Goal: Use online tool/utility: Utilize a website feature to perform a specific function

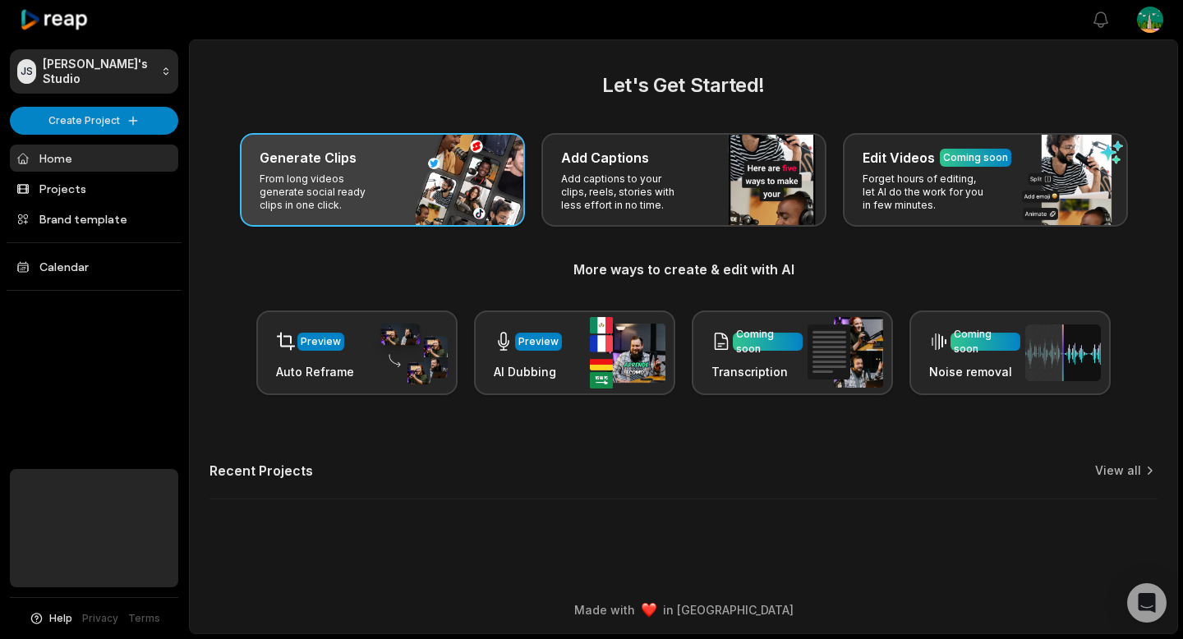
click at [427, 142] on div "Generate Clips From long videos generate social ready clips in one click." at bounding box center [382, 180] width 285 height 94
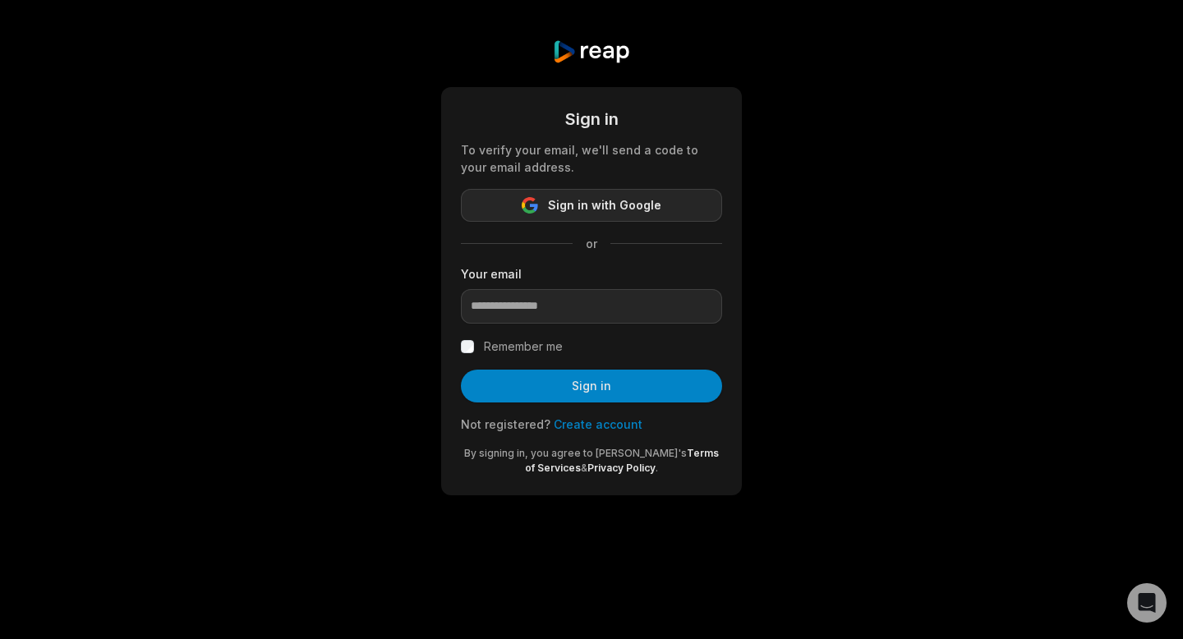
click at [645, 194] on button "Sign in with Google" at bounding box center [591, 205] width 261 height 33
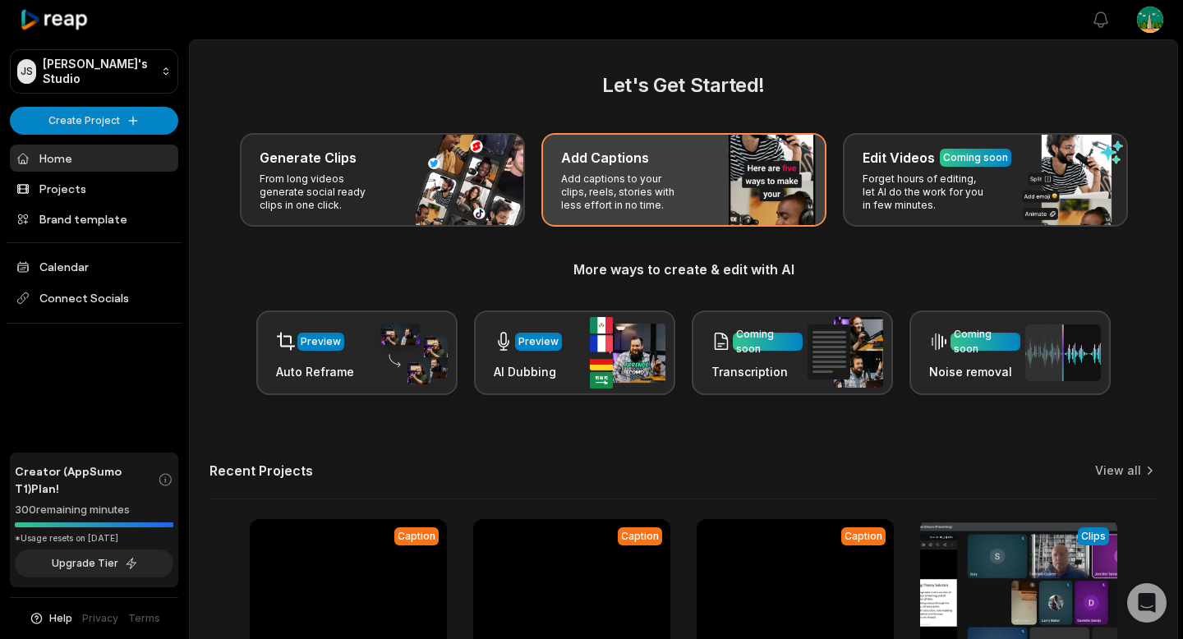
click at [611, 181] on p "Add captions to your clips, reels, stories with less effort in no time." at bounding box center [624, 191] width 127 height 39
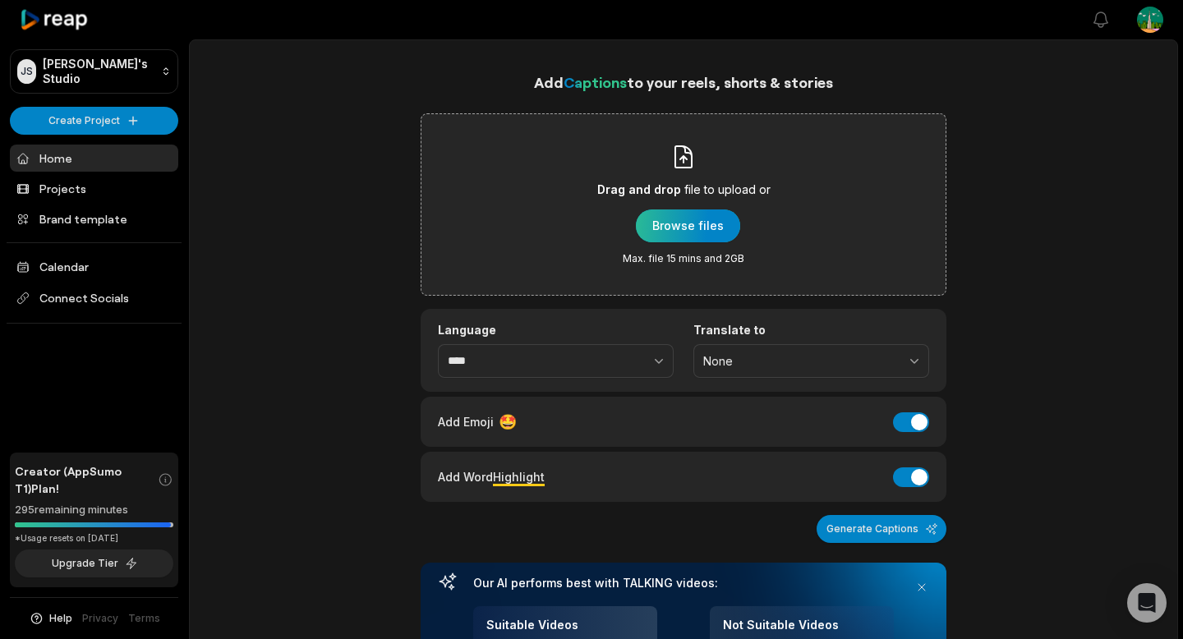
click at [685, 216] on div "button" at bounding box center [688, 225] width 104 height 33
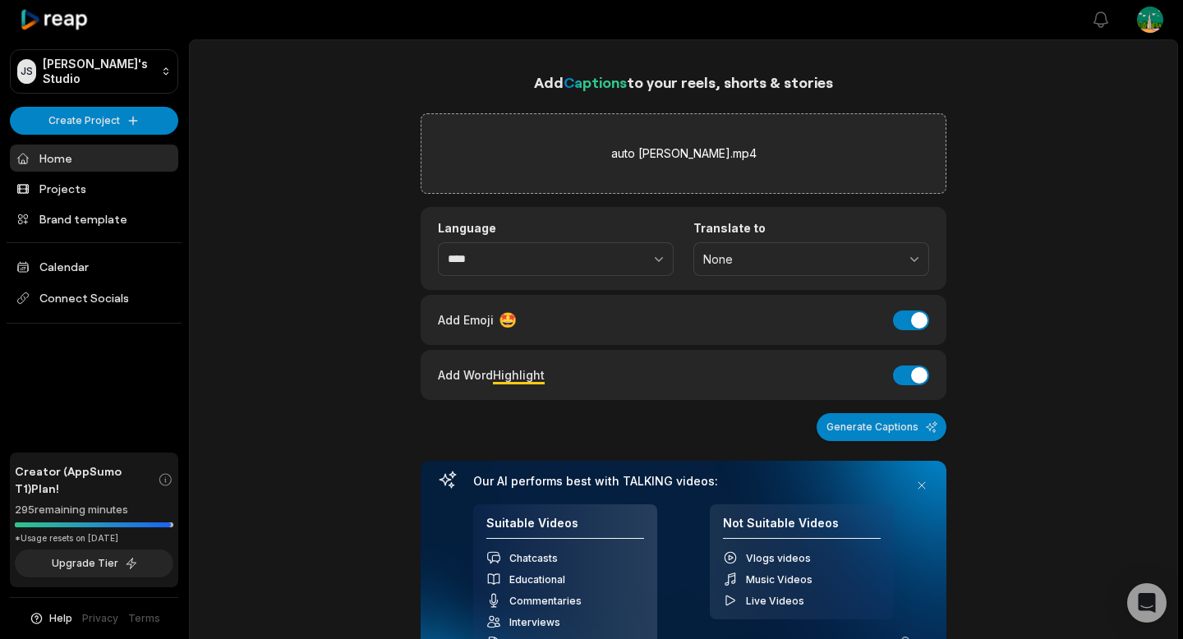
scroll to position [314, 0]
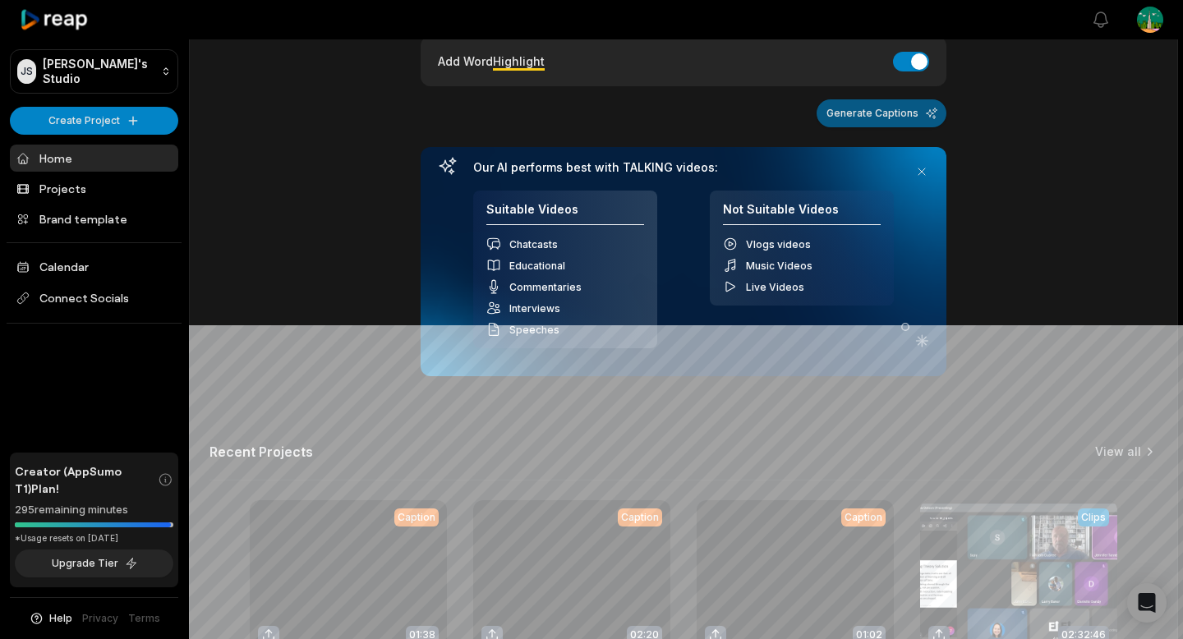
click at [885, 100] on button "Generate Captions" at bounding box center [881, 113] width 130 height 28
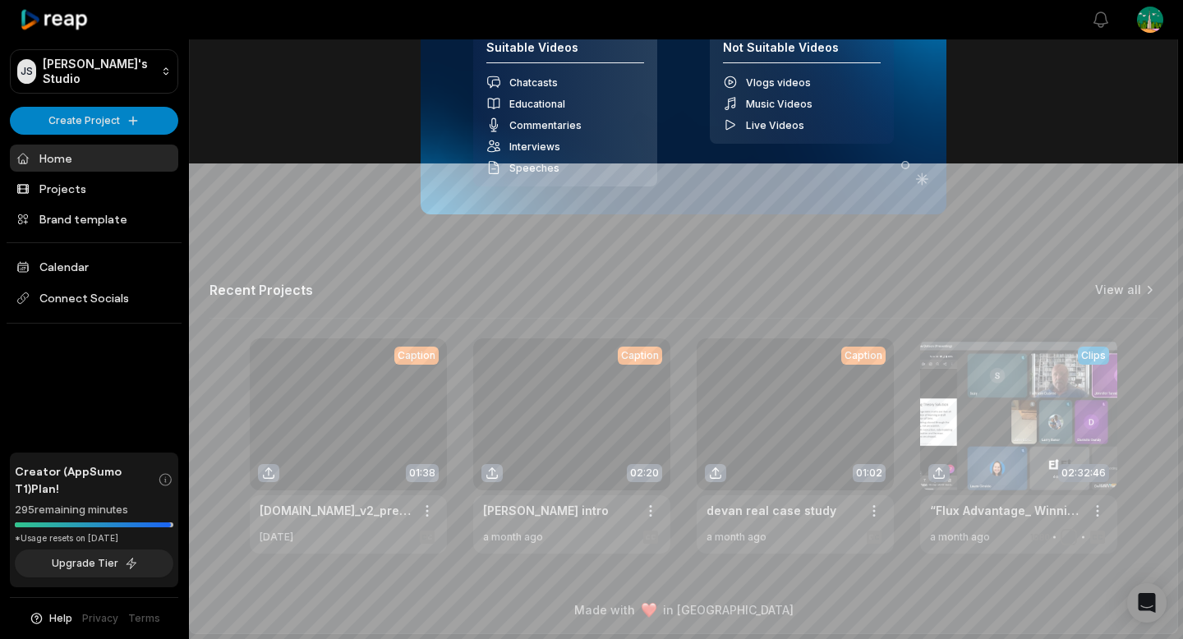
scroll to position [0, 0]
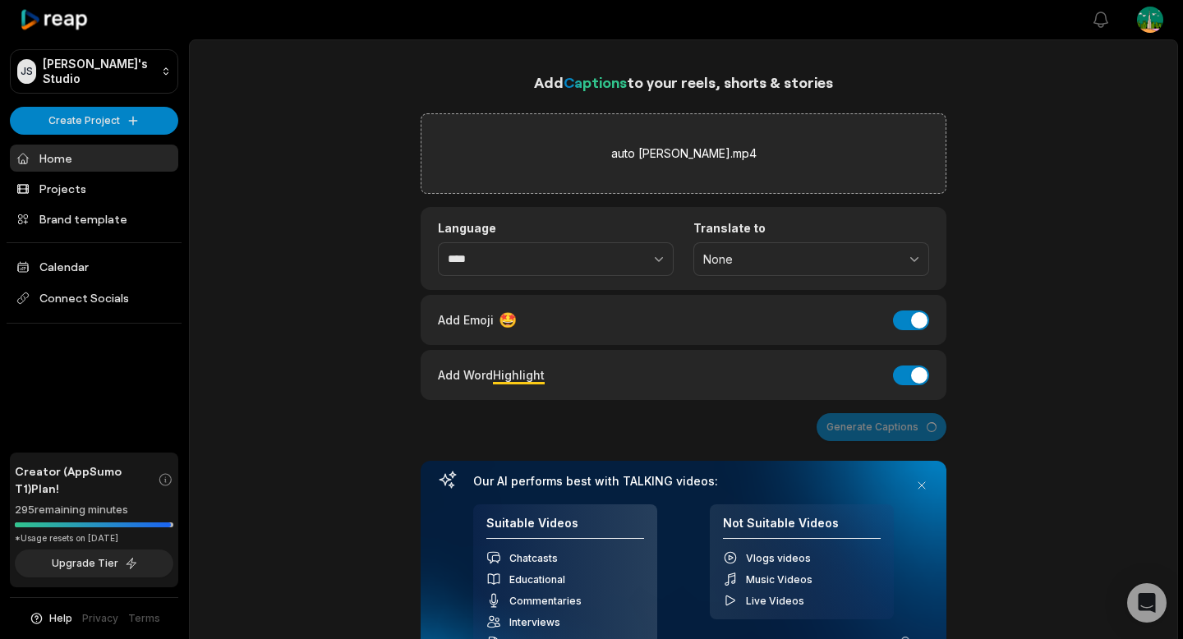
click at [903, 429] on div "Generate Captions" at bounding box center [683, 427] width 526 height 28
click at [900, 430] on div "Generate Captions" at bounding box center [683, 427] width 526 height 28
drag, startPoint x: 901, startPoint y: 430, endPoint x: 902, endPoint y: 422, distance: 8.3
click at [901, 430] on div "Generate Captions" at bounding box center [683, 427] width 526 height 28
click at [784, 161] on div "auto [PERSON_NAME].mp4" at bounding box center [683, 153] width 526 height 80
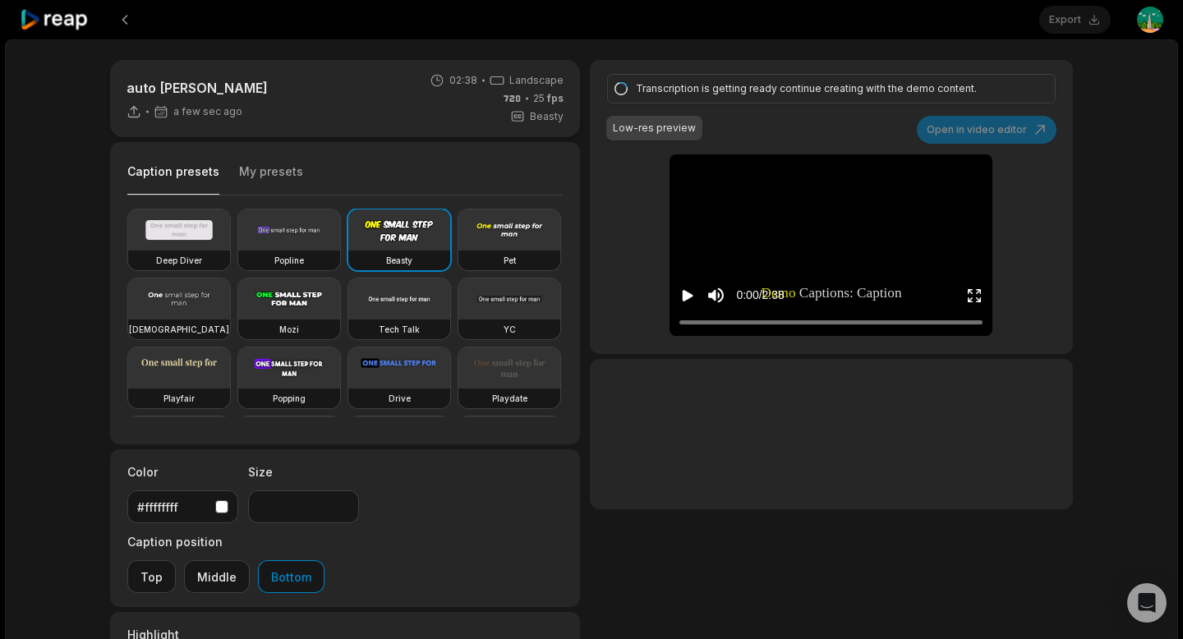
click at [142, 232] on video at bounding box center [179, 229] width 102 height 41
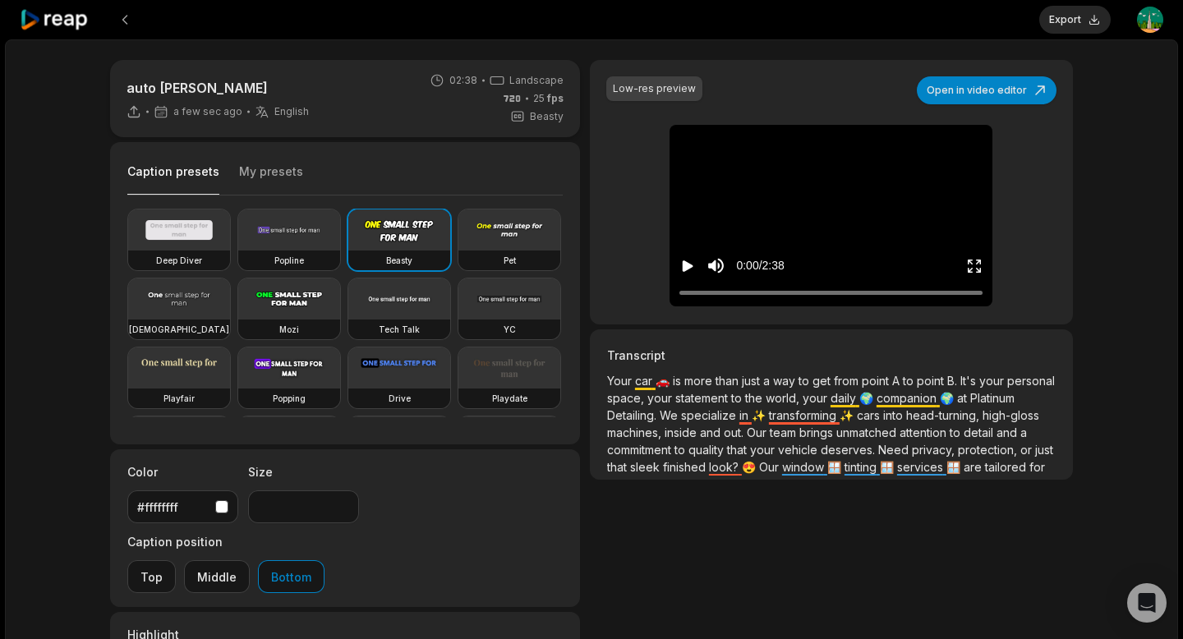
click at [793, 163] on video at bounding box center [831, 144] width 76 height 38
click at [199, 241] on video at bounding box center [179, 229] width 102 height 41
type input "**"
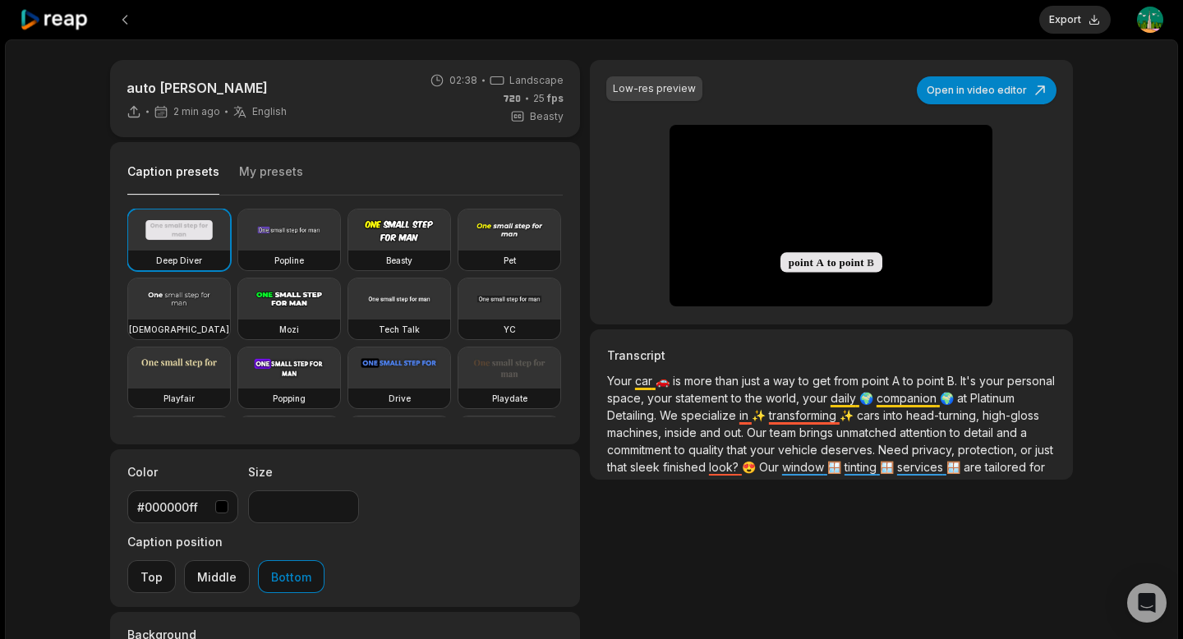
drag, startPoint x: 1124, startPoint y: 213, endPoint x: 995, endPoint y: 223, distance: 129.3
click at [1124, 213] on div "auto [PERSON_NAME] 2 min ago English en 02:38 Landscape 25 fps Beasty Caption p…" at bounding box center [591, 485] width 1173 height 893
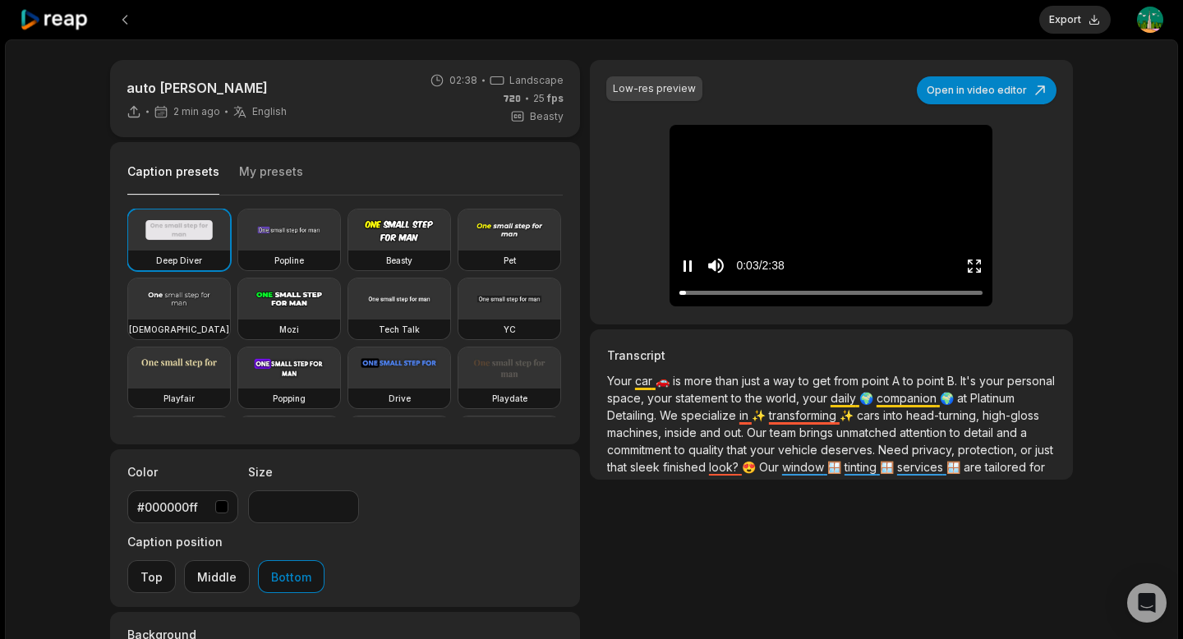
click at [816, 163] on video at bounding box center [831, 144] width 76 height 38
click at [177, 246] on video at bounding box center [179, 229] width 102 height 41
click at [149, 234] on video at bounding box center [179, 229] width 102 height 41
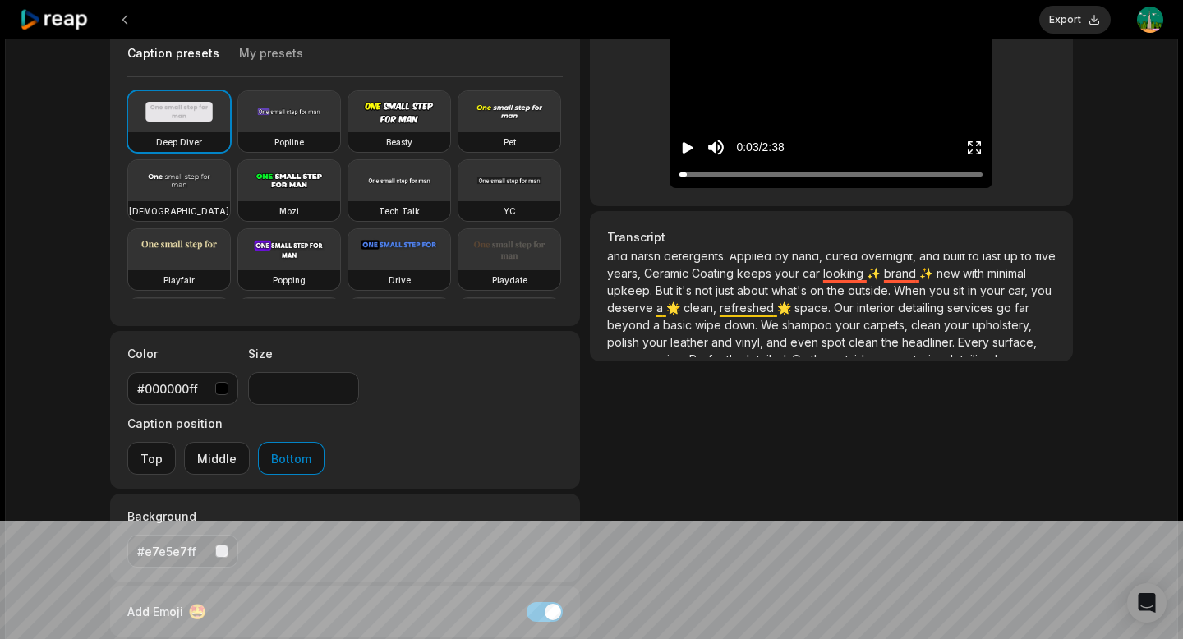
scroll to position [410, 0]
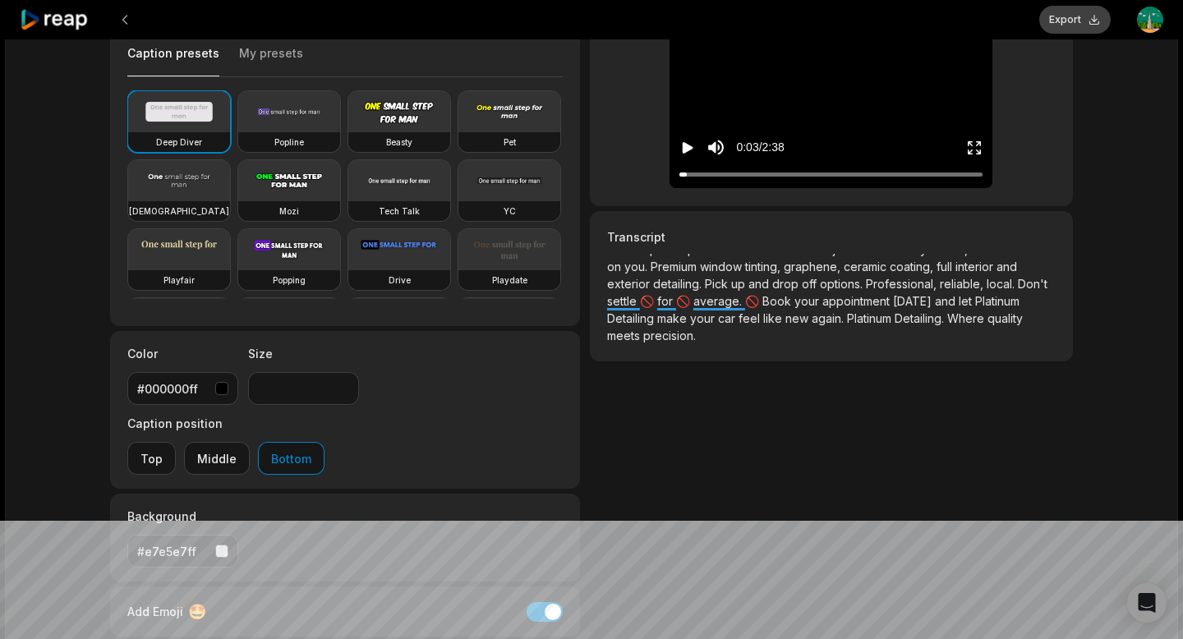
click at [1080, 11] on button "Export" at bounding box center [1074, 20] width 71 height 28
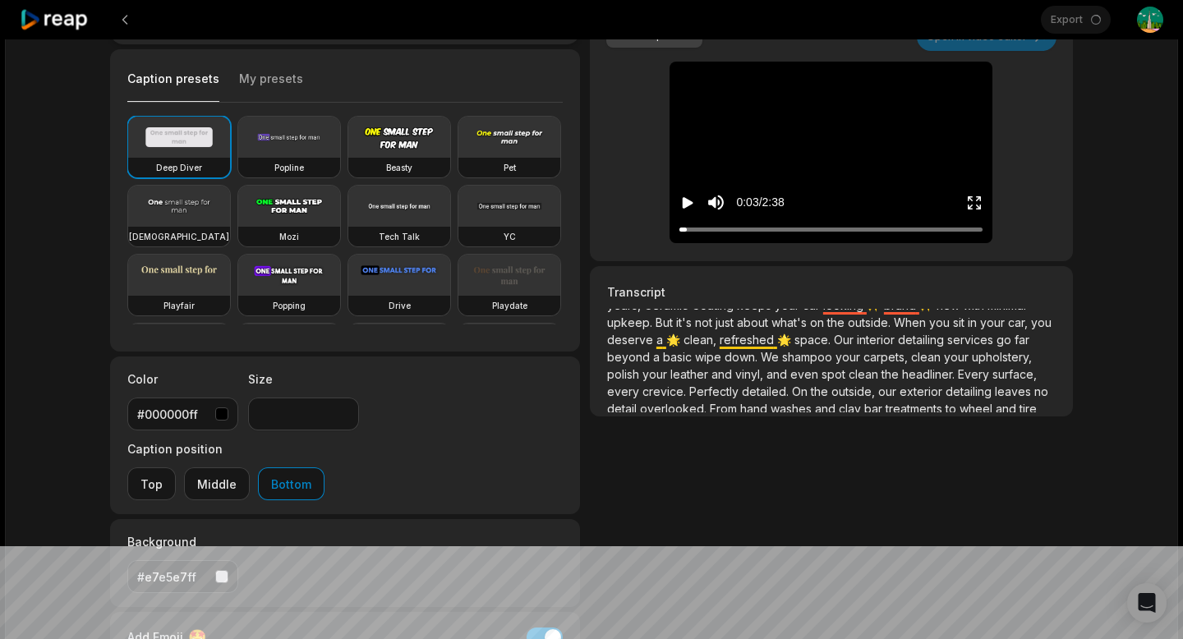
scroll to position [0, 0]
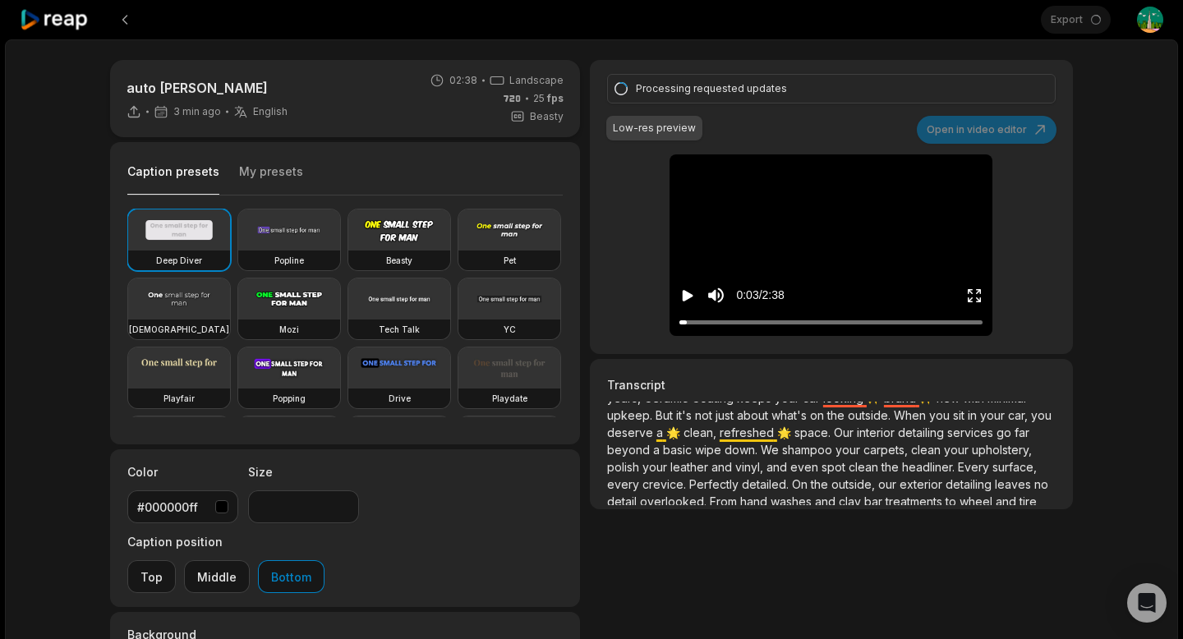
click at [1146, 163] on div "auto [PERSON_NAME] 3 min ago English en 02:38 Landscape 25 fps Beasty Caption p…" at bounding box center [591, 485] width 1173 height 893
click at [869, 192] on video at bounding box center [831, 173] width 76 height 38
click at [793, 192] on video at bounding box center [831, 173] width 76 height 38
click at [998, 218] on div "Processing requested updates Low-res preview Open in video editor 🚗 Your car is…" at bounding box center [831, 207] width 483 height 294
click at [1098, 162] on div "auto [PERSON_NAME] 7 min ago English en 02:38 Landscape 25 fps Beasty Caption p…" at bounding box center [591, 485] width 1173 height 893
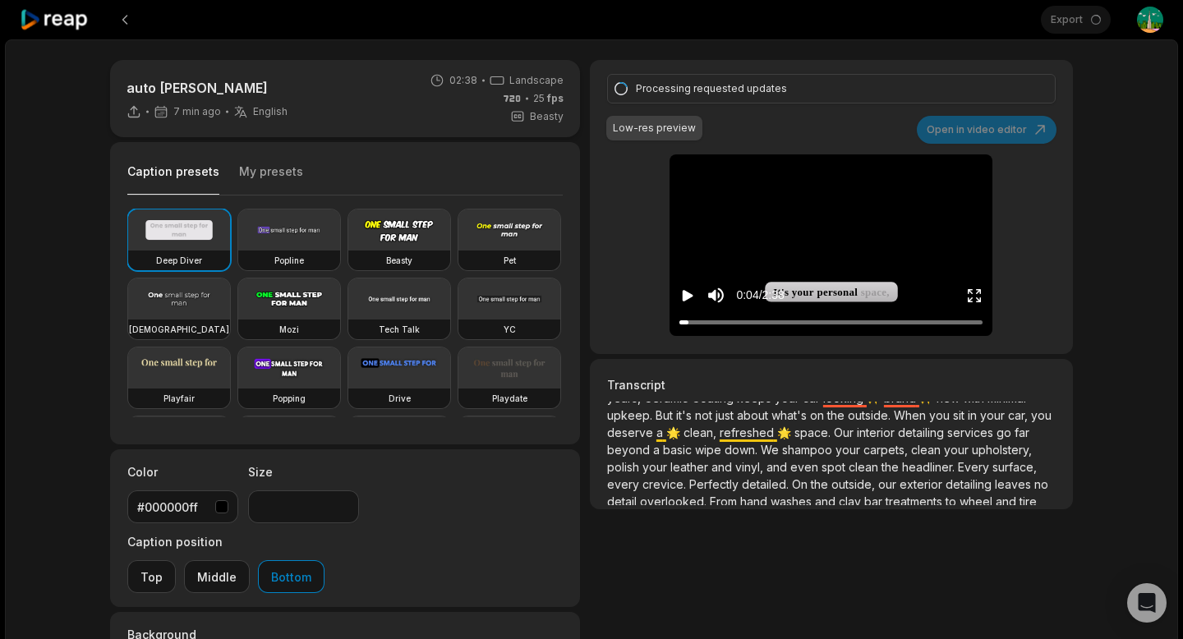
drag, startPoint x: 1073, startPoint y: 27, endPoint x: 1079, endPoint y: 67, distance: 40.6
click at [1073, 26] on div "Export Open user menu" at bounding box center [1101, 19] width 122 height 39
click at [1130, 280] on div "auto [PERSON_NAME] 7 min ago English en 02:38 Landscape 25 fps Beasty Caption p…" at bounding box center [591, 485] width 1173 height 893
click at [1149, 154] on div "auto [PERSON_NAME] 7 min ago English en 02:38 Landscape 25 fps Beasty Caption p…" at bounding box center [591, 485] width 1173 height 893
click at [1129, 116] on div "auto [PERSON_NAME] 7 min ago English en 02:38 Landscape 25 fps Beasty Caption p…" at bounding box center [591, 485] width 1173 height 893
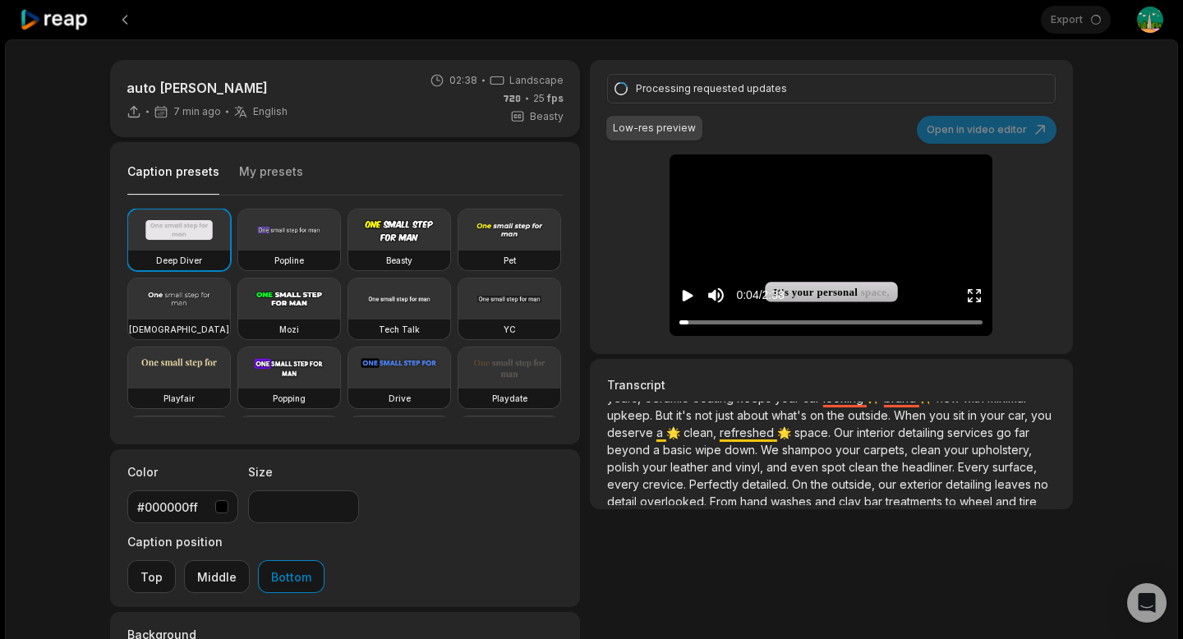
click at [1129, 116] on div "auto [PERSON_NAME] 7 min ago English en 02:38 Landscape 25 fps Beasty Caption p…" at bounding box center [591, 485] width 1173 height 893
drag, startPoint x: 1072, startPoint y: 39, endPoint x: 1075, endPoint y: 24, distance: 15.1
click at [1072, 39] on div "auto [PERSON_NAME] 7 min ago English en 02:38 Landscape 25 fps Beasty Caption p…" at bounding box center [591, 485] width 1173 height 893
drag, startPoint x: 1075, startPoint y: 23, endPoint x: 1075, endPoint y: 39, distance: 15.6
click at [1075, 23] on div "Export Open user menu" at bounding box center [1101, 19] width 122 height 39
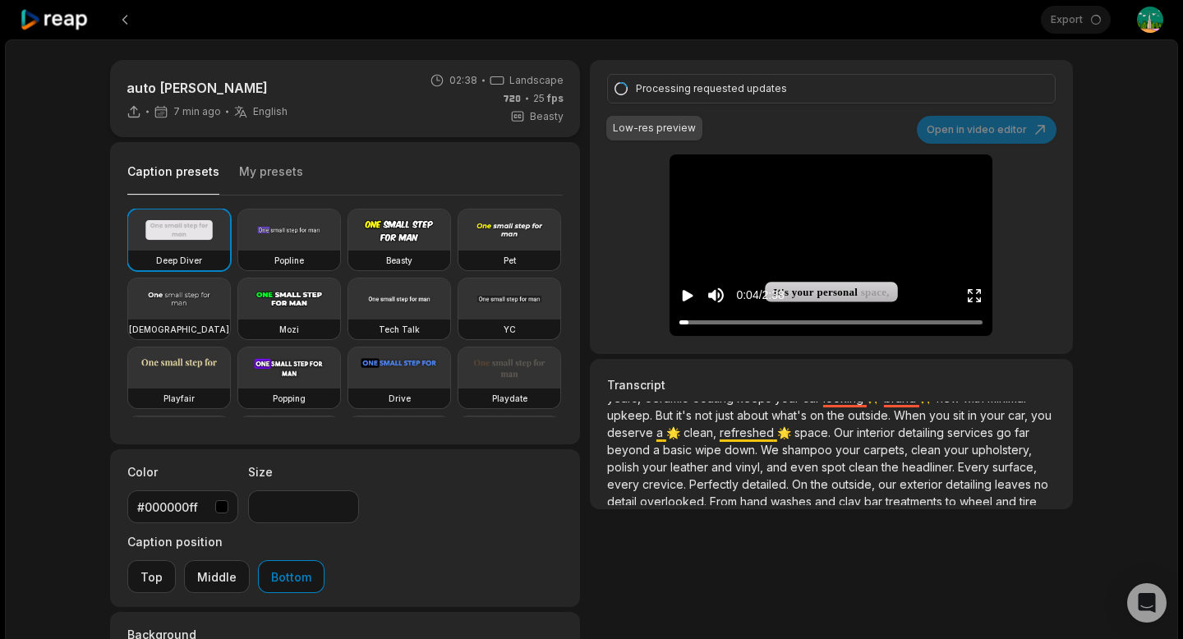
click at [830, 179] on video at bounding box center [831, 173] width 76 height 38
click at [799, 192] on video at bounding box center [831, 173] width 76 height 38
